Goal: Information Seeking & Learning: Learn about a topic

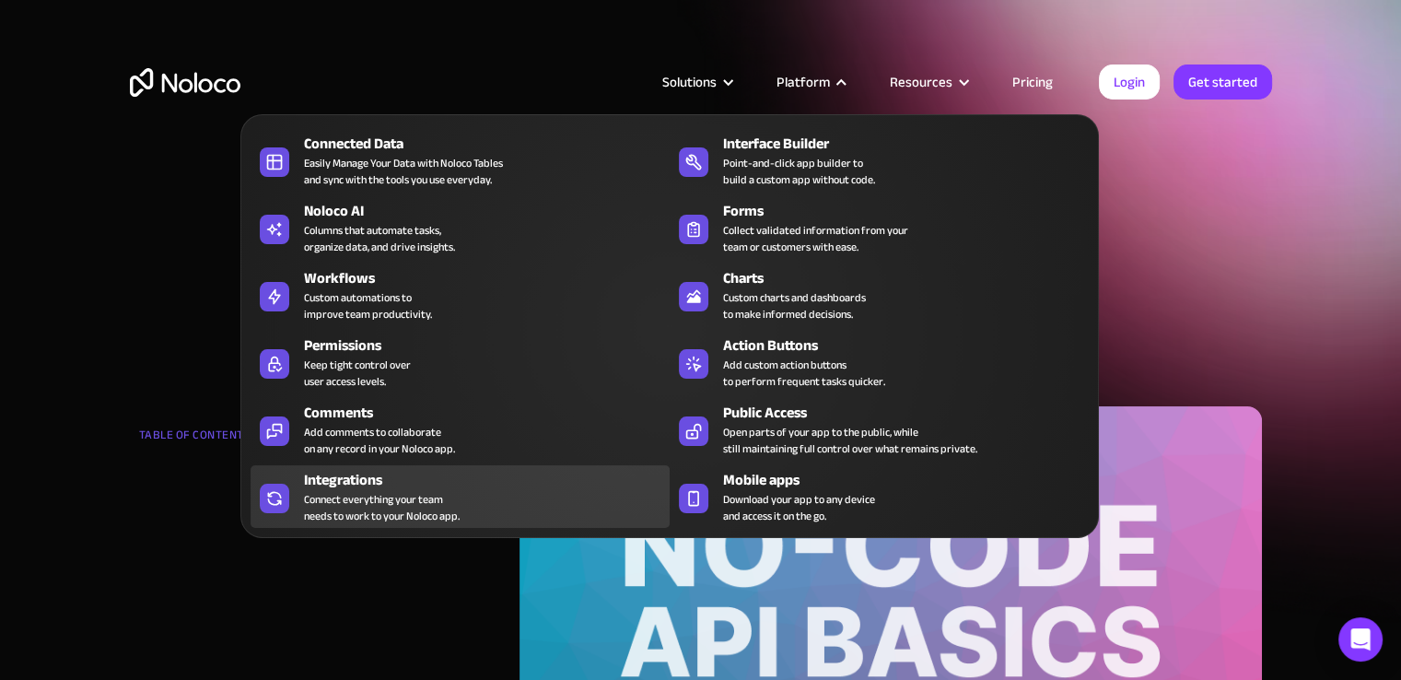
click at [428, 503] on div "Connect everything your team needs to work to your Noloco app." at bounding box center [382, 507] width 156 height 33
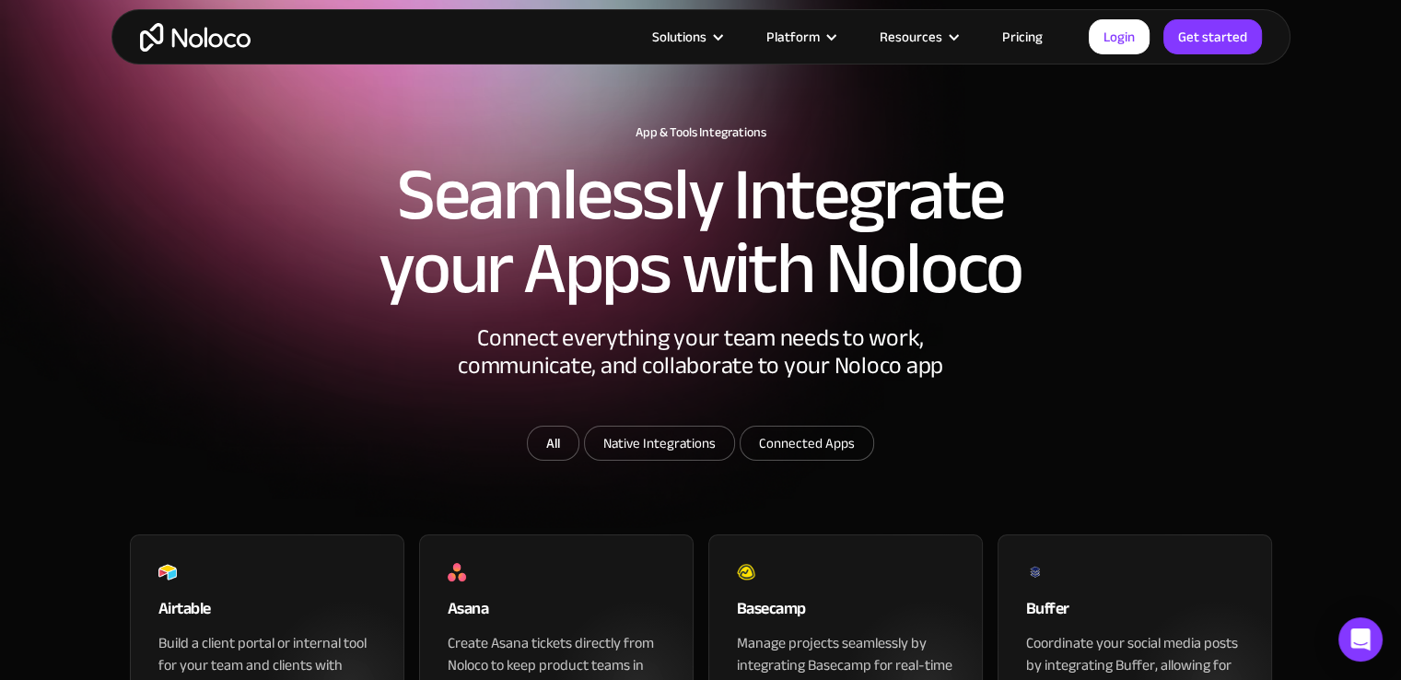
scroll to position [27, 0]
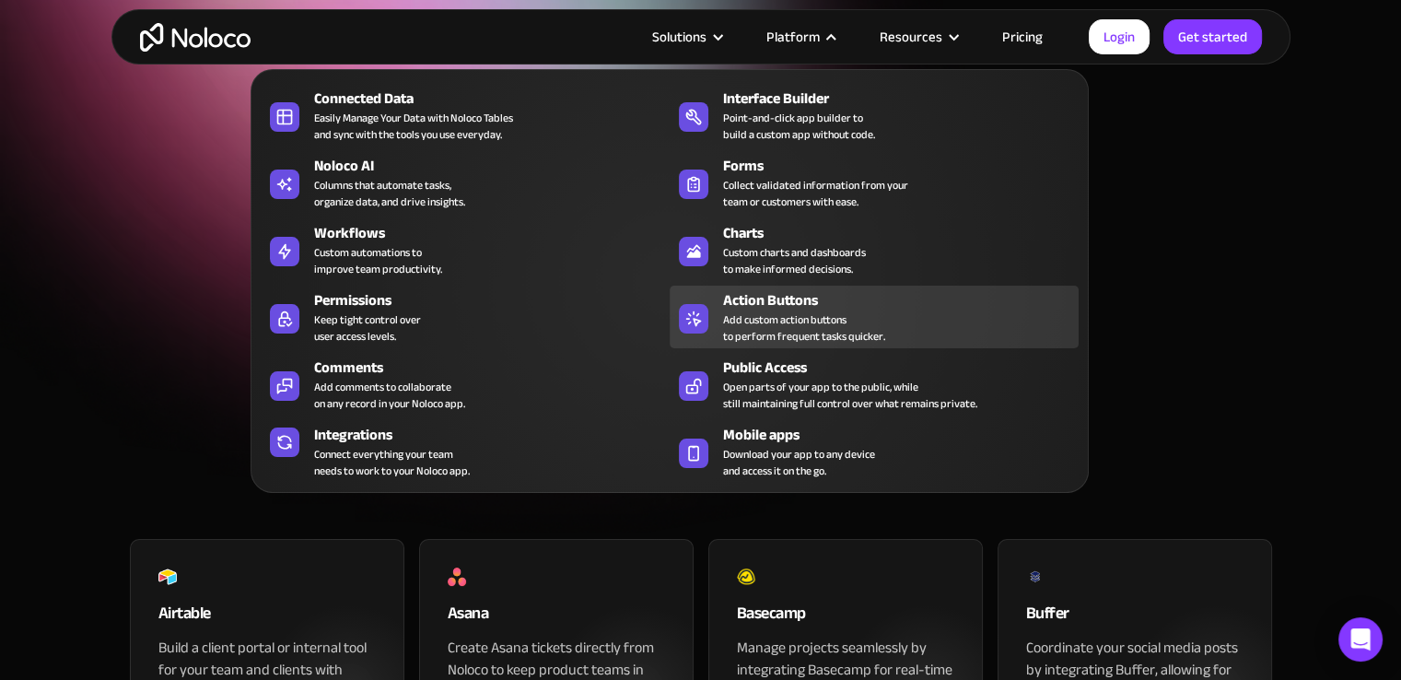
click at [790, 322] on div "Add custom action buttons to perform frequent tasks quicker." at bounding box center [804, 327] width 162 height 33
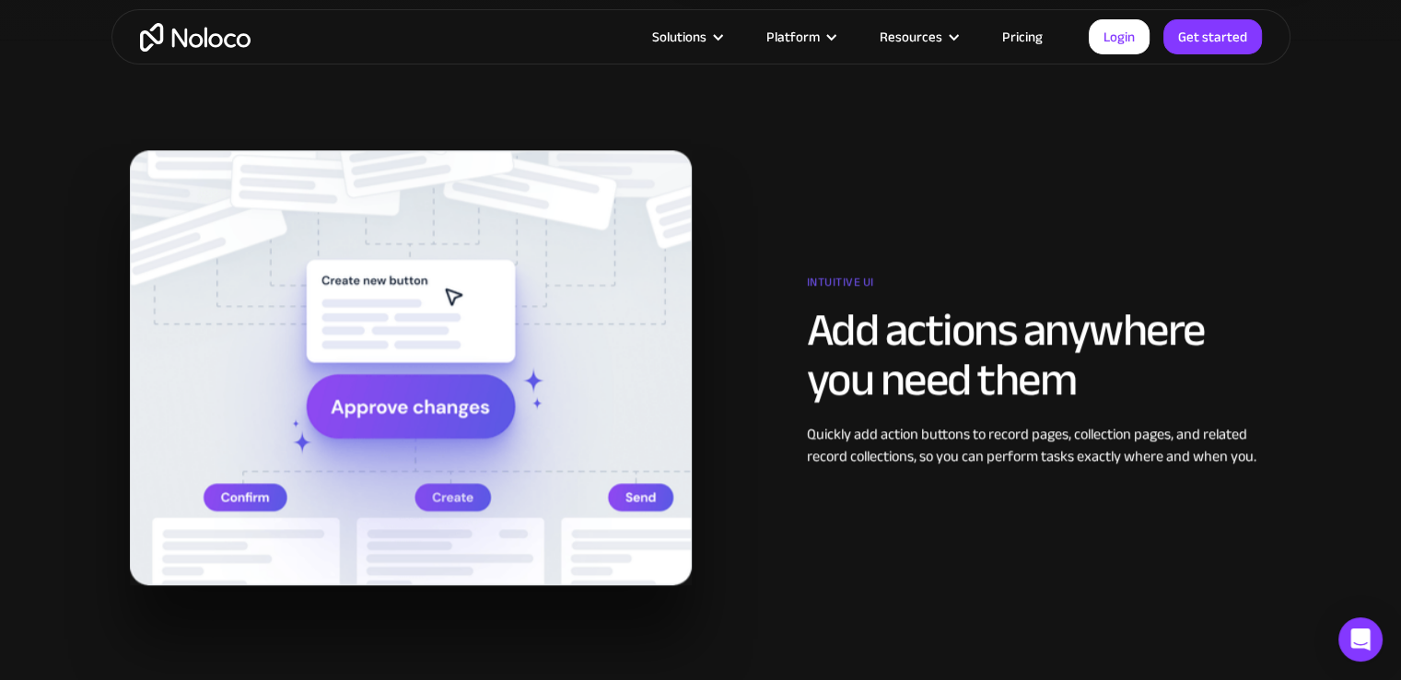
scroll to position [1942, 0]
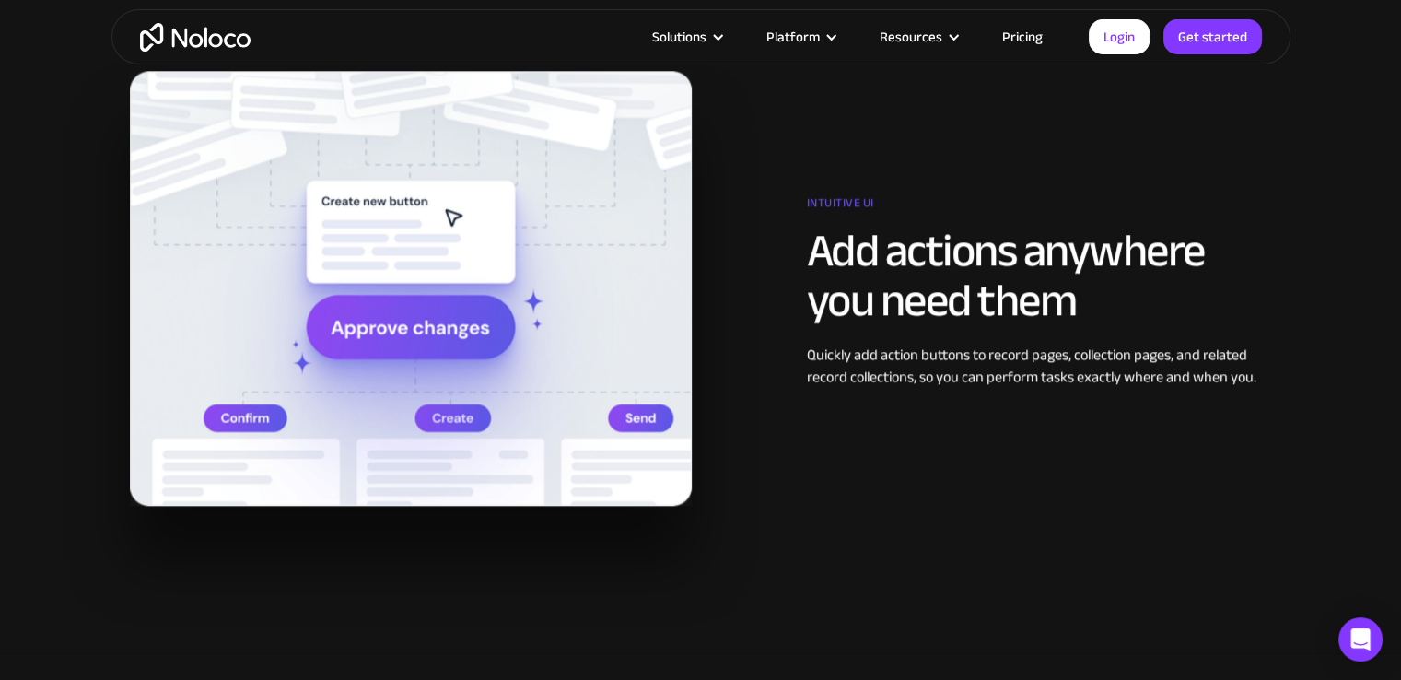
drag, startPoint x: 1404, startPoint y: 55, endPoint x: 1393, endPoint y: 232, distance: 177.2
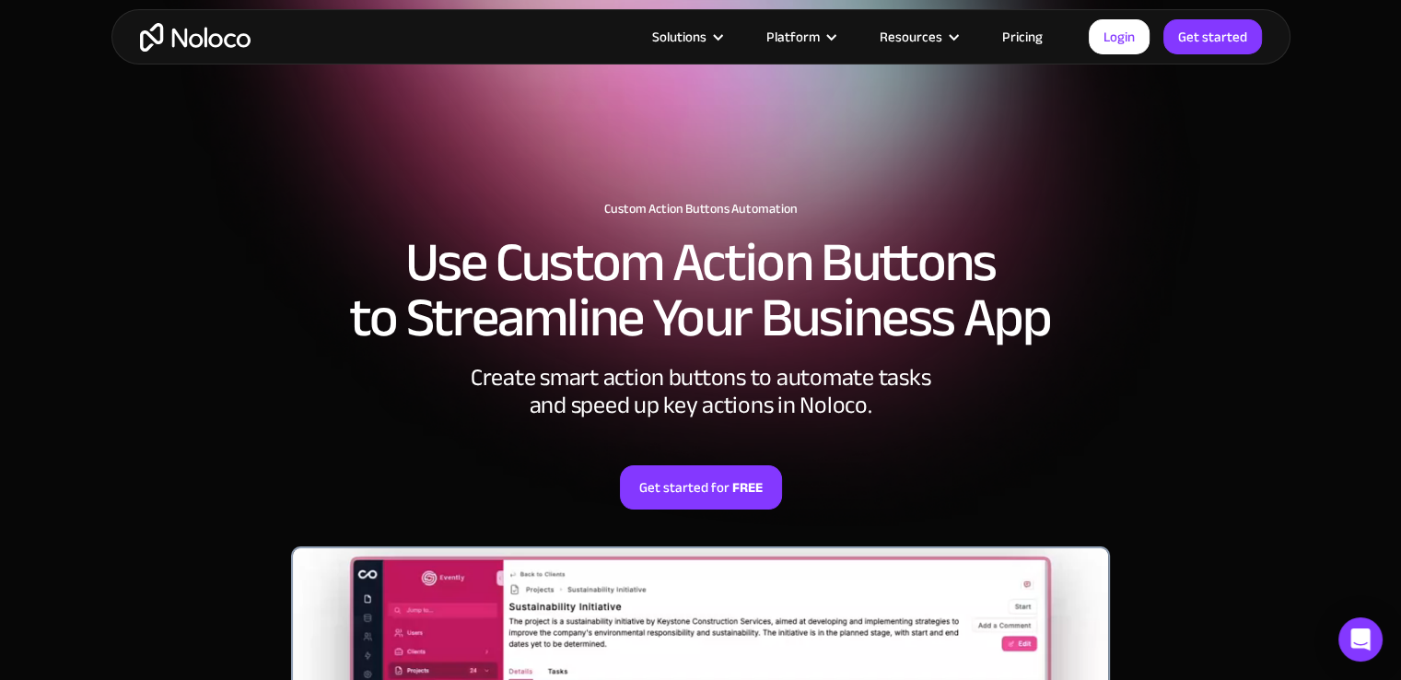
scroll to position [0, 0]
